Goal: Navigation & Orientation: Find specific page/section

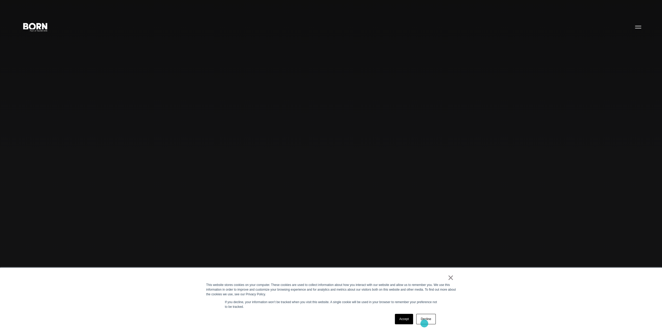
click at [425, 321] on link "Decline" at bounding box center [425, 319] width 19 height 10
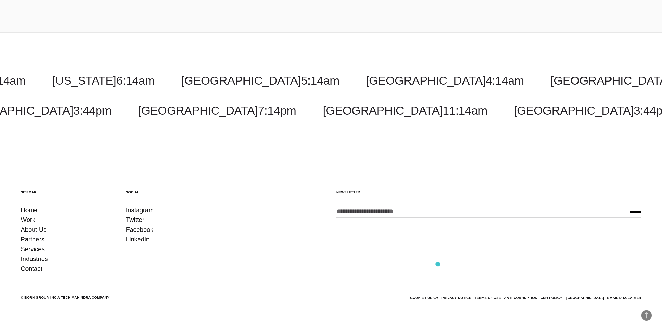
scroll to position [2114, 0]
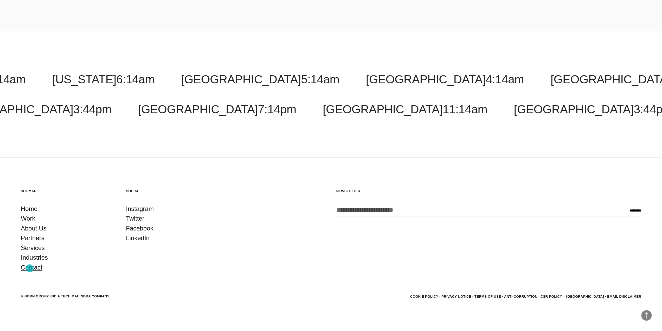
click at [30, 268] on link "Contact" at bounding box center [32, 267] width 22 height 10
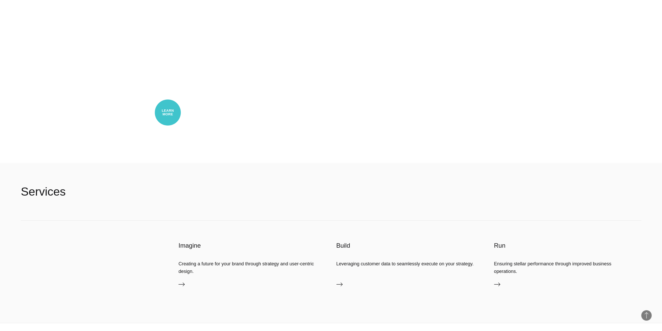
scroll to position [1978, 0]
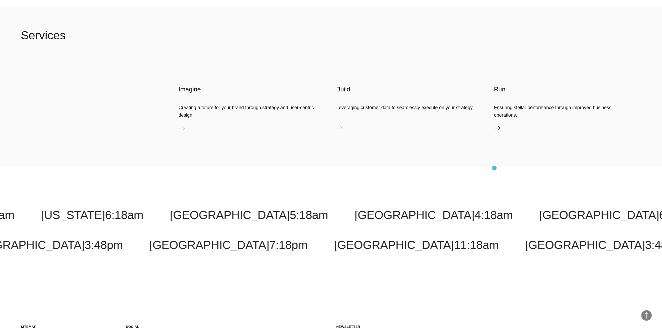
click at [495, 168] on div "Costa Rica 4:18am Malaysia 6:18pm New York 6:18am Toronto 6:18am New Jersey 6:1…" at bounding box center [331, 230] width 662 height 127
click at [470, 173] on div "Costa Rica 4:18am Malaysia 6:18pm New York 6:18am Toronto 6:18am New Jersey 6:1…" at bounding box center [331, 230] width 662 height 127
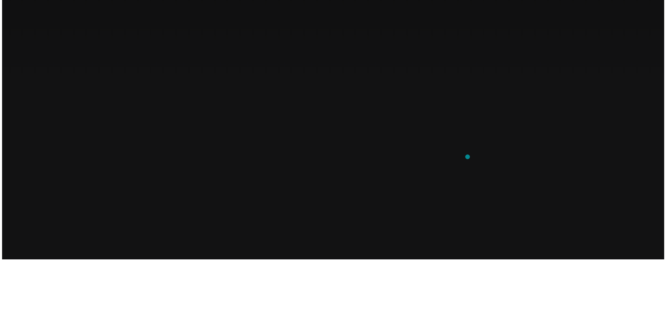
scroll to position [0, 0]
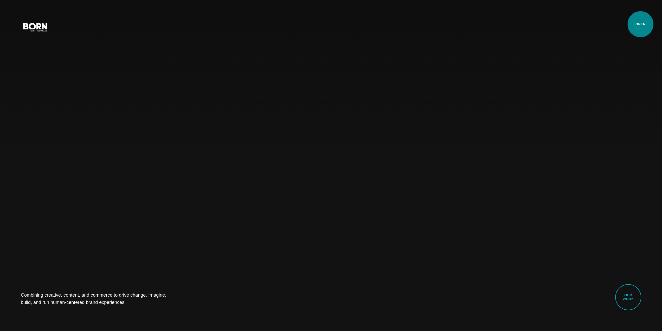
click at [641, 24] on button "Primary Menu" at bounding box center [638, 26] width 12 height 11
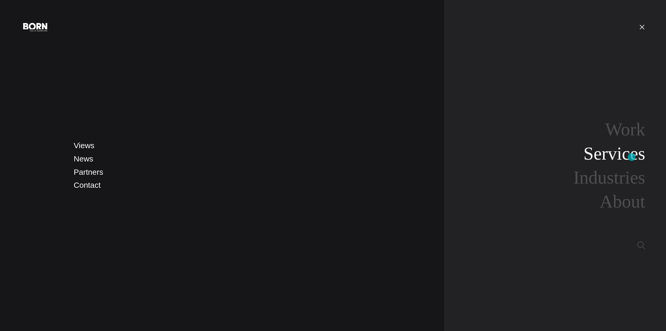
click at [632, 157] on link "Services" at bounding box center [615, 153] width 62 height 20
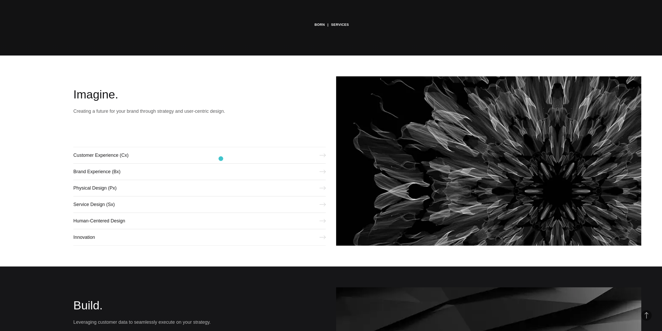
scroll to position [312, 0]
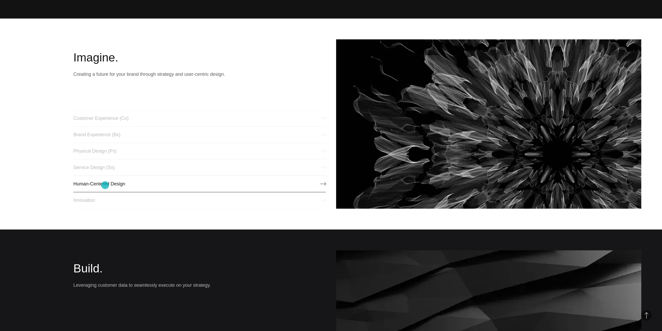
click at [105, 185] on link "Human-Centered Design" at bounding box center [199, 183] width 252 height 17
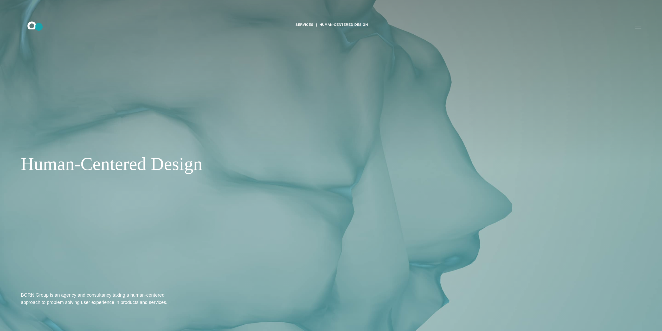
click at [39, 27] on icon ".st0{display:none;} .st1{display:inline;} .st2{font-family:'HelveticaNeue-Mediu…" at bounding box center [35, 27] width 33 height 14
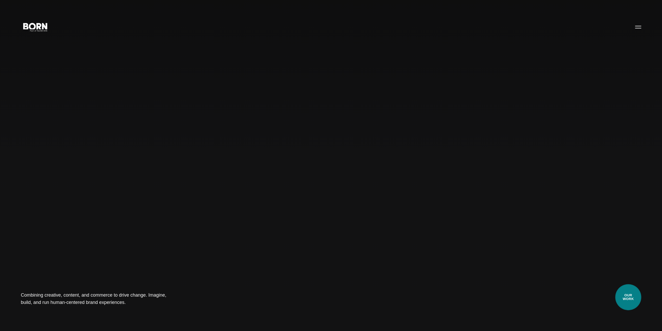
click at [630, 301] on link "Our Work" at bounding box center [629, 297] width 26 height 26
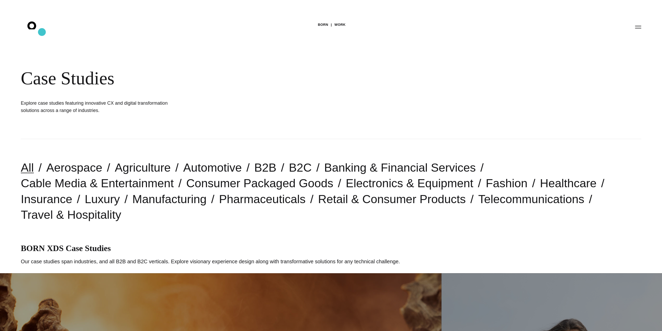
click at [40, 29] on icon ".st0{display:none;} .st1{display:inline;} .st2{font-family:'HelveticaNeue-Mediu…" at bounding box center [35, 27] width 33 height 14
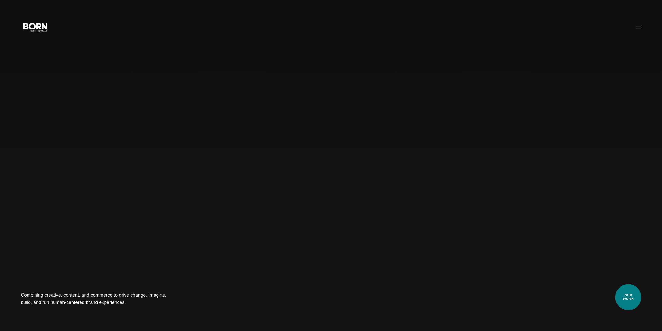
click at [639, 299] on link "Our Work" at bounding box center [629, 297] width 26 height 26
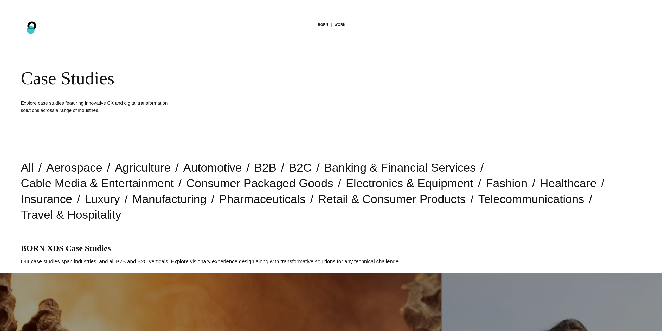
click at [31, 30] on icon ".st0{display:none;} .st1{display:inline;} .st2{font-family:'HelveticaNeue-Mediu…" at bounding box center [35, 27] width 33 height 14
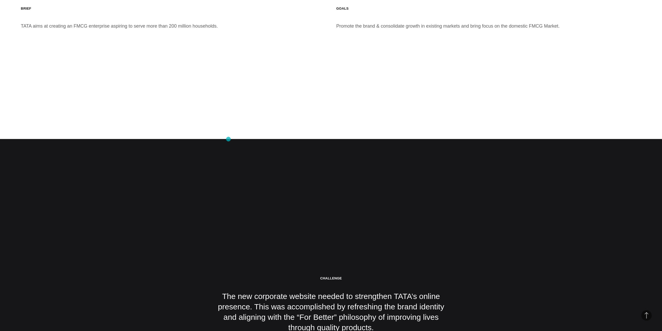
scroll to position [1301, 0]
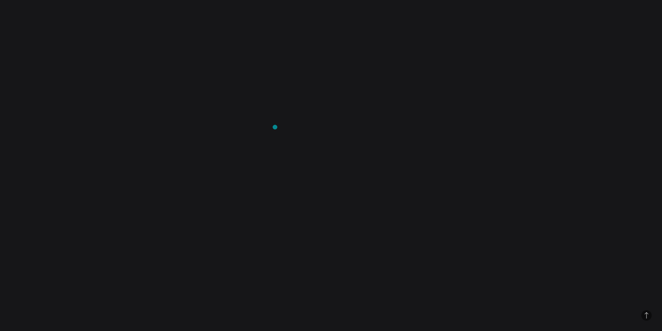
scroll to position [3436, 0]
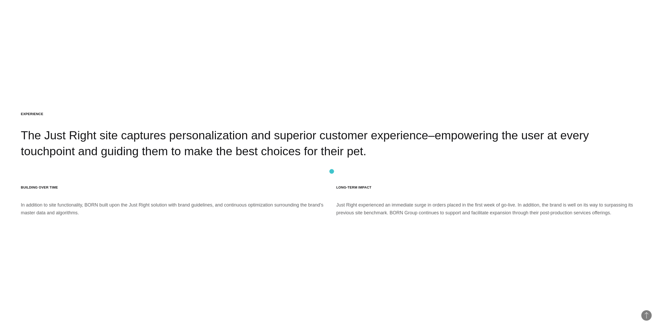
scroll to position [9245, 0]
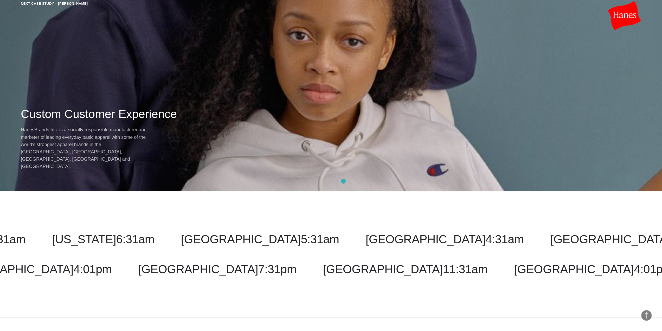
scroll to position [9466, 0]
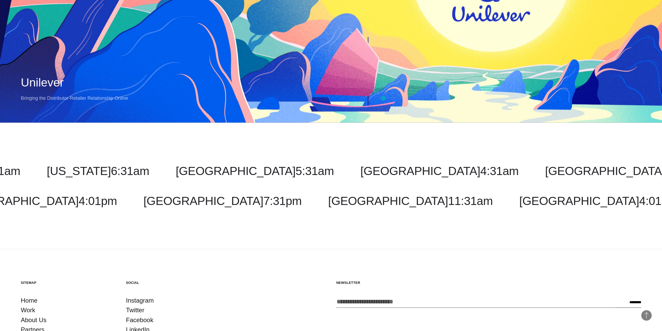
scroll to position [9245, 0]
